Goal: Check status: Check status

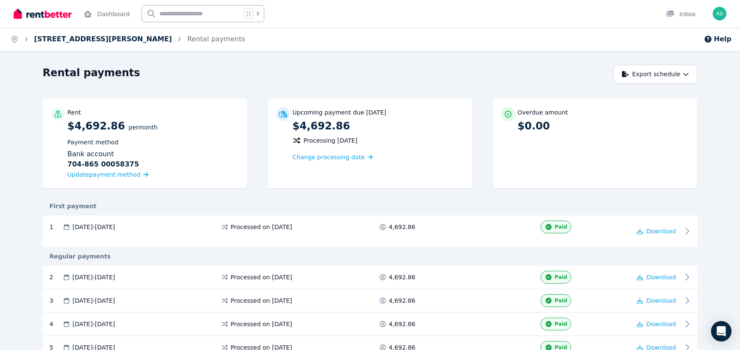
click at [68, 41] on link "[STREET_ADDRESS][PERSON_NAME]" at bounding box center [103, 39] width 138 height 8
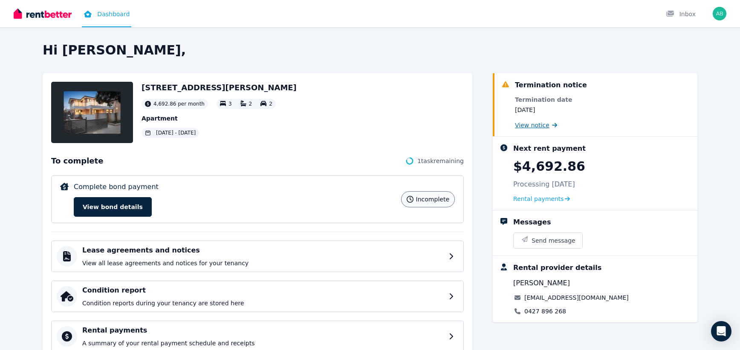
click at [529, 127] on span "View notice" at bounding box center [532, 125] width 35 height 9
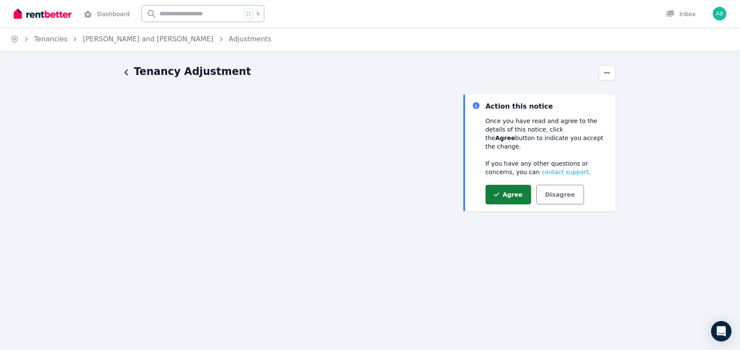
click at [506, 188] on button "Agree" at bounding box center [508, 195] width 46 height 20
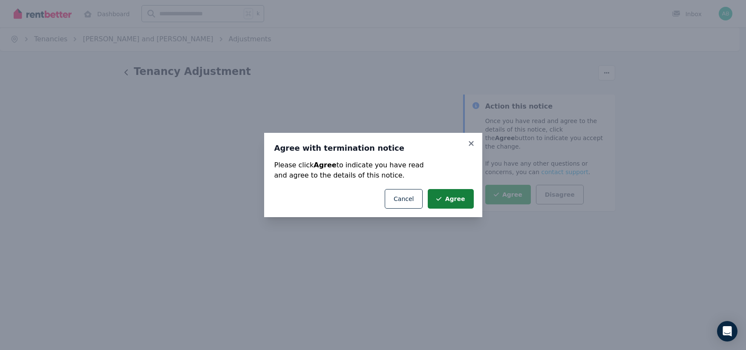
click at [452, 201] on button "Agree" at bounding box center [451, 199] width 46 height 20
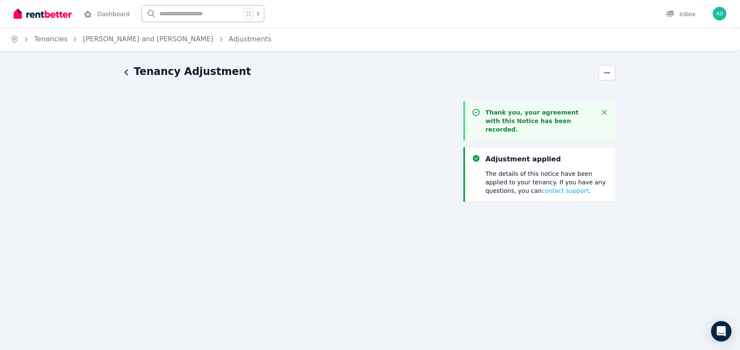
click at [124, 73] on icon "button" at bounding box center [125, 72] width 3 height 6
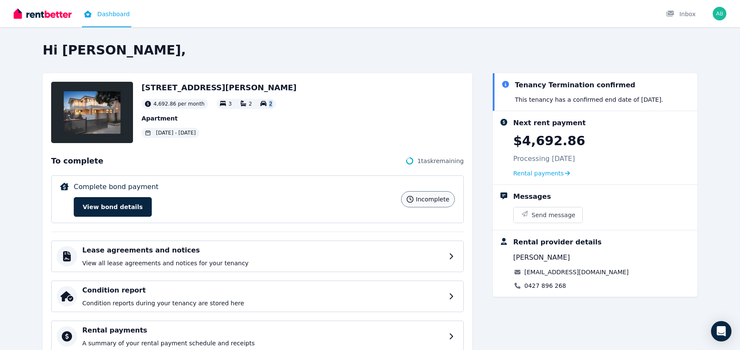
drag, startPoint x: 257, startPoint y: 104, endPoint x: 273, endPoint y: 104, distance: 15.8
click at [273, 104] on div "3/28 [PERSON_NAME], [GEOGRAPHIC_DATA] 4,692.86 per month 3 2 2 Apartment [DATE]…" at bounding box center [257, 112] width 413 height 61
click at [318, 104] on div "3/28 [PERSON_NAME], [GEOGRAPHIC_DATA] 4,692.86 per month 3 2 2 Apartment [DATE]…" at bounding box center [257, 112] width 413 height 61
drag, startPoint x: 554, startPoint y: 98, endPoint x: 658, endPoint y: 96, distance: 104.0
click at [658, 96] on p "This tenancy has a confirmed end date of [DATE] ." at bounding box center [589, 99] width 148 height 9
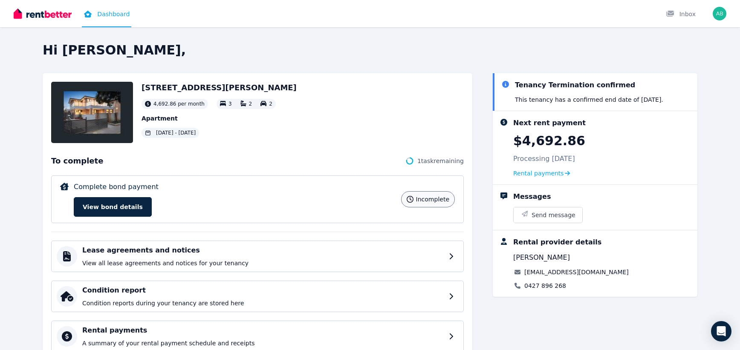
drag, startPoint x: 655, startPoint y: 96, endPoint x: 638, endPoint y: 98, distance: 17.6
click at [655, 96] on p "This tenancy has a confirmed end date of [DATE] ." at bounding box center [589, 99] width 148 height 9
